Goal: Find specific page/section: Find specific page/section

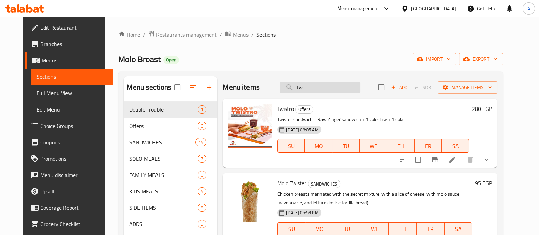
click at [317, 84] on input "tw" at bounding box center [320, 87] width 80 height 12
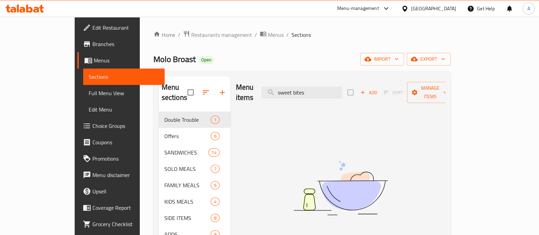
type input "sweet bites"
click at [77, 39] on link "Branches" at bounding box center [120, 44] width 87 height 16
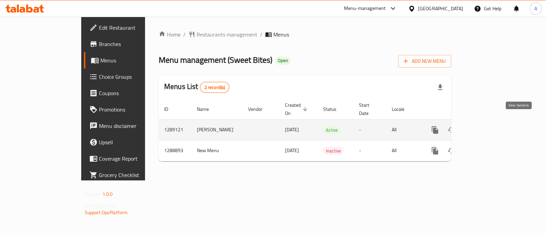
click at [488, 126] on icon "enhanced table" at bounding box center [484, 130] width 8 height 8
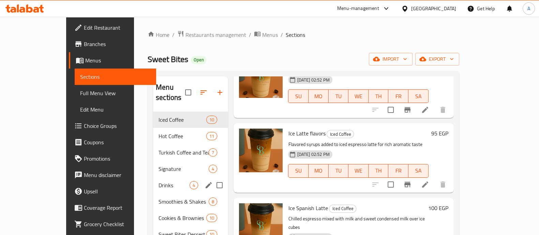
scroll to position [42, 0]
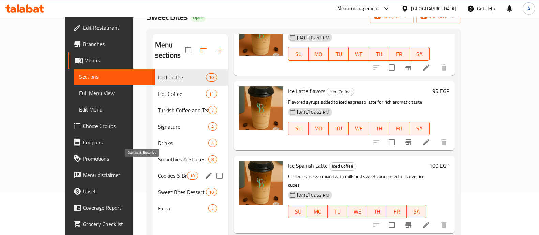
click at [158, 172] on span "Cookies & Brownies" at bounding box center [172, 176] width 29 height 8
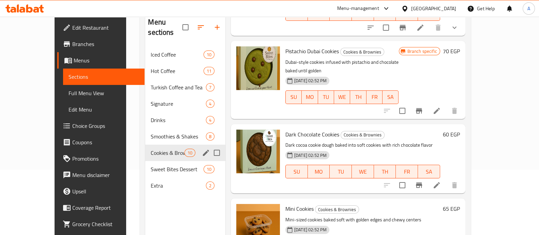
scroll to position [10, 0]
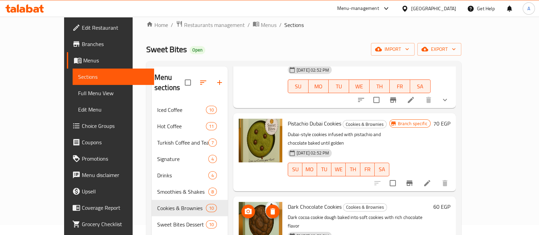
click at [239, 202] on img at bounding box center [261, 224] width 44 height 44
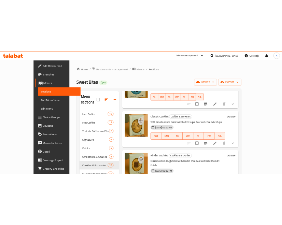
scroll to position [0, 0]
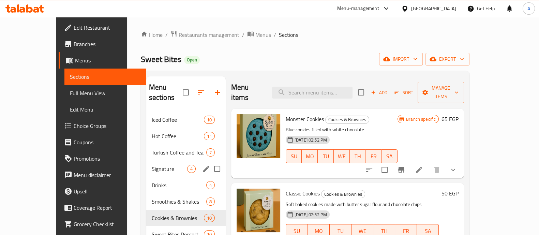
click at [152, 165] on span "Signature" at bounding box center [169, 169] width 35 height 8
